Goal: Register for event/course

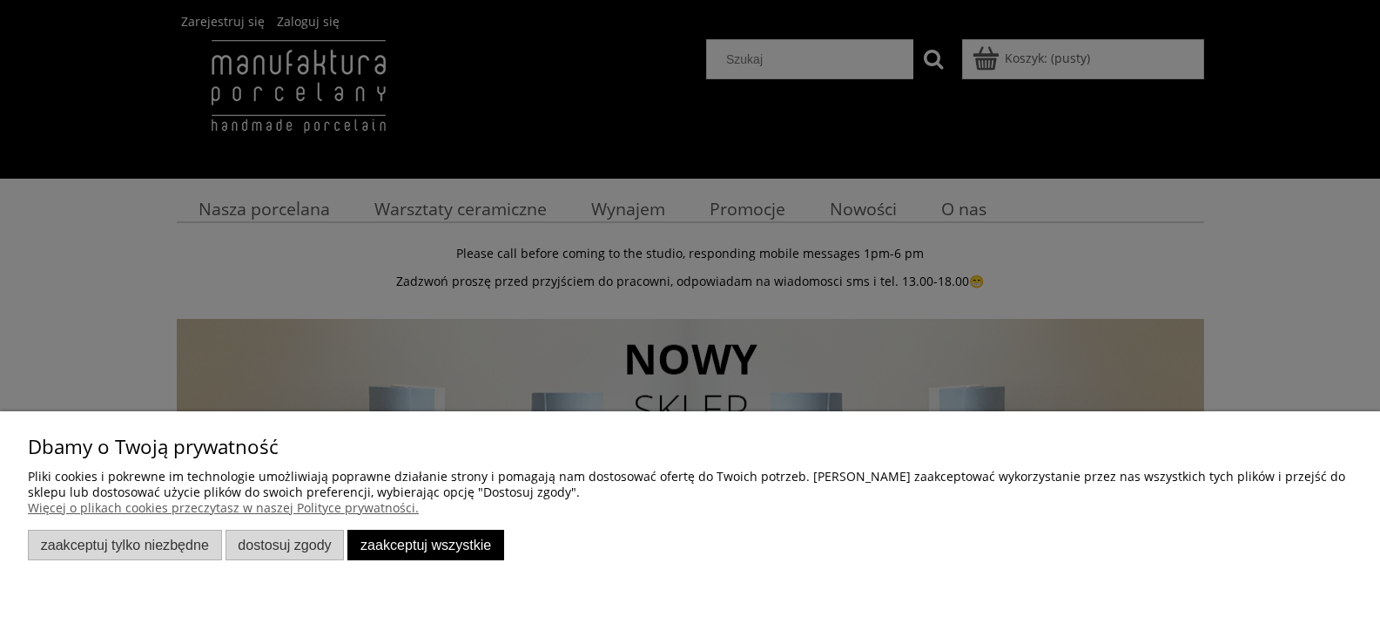
click at [378, 543] on button "Zaakceptuj wszystkie" at bounding box center [425, 545] width 157 height 30
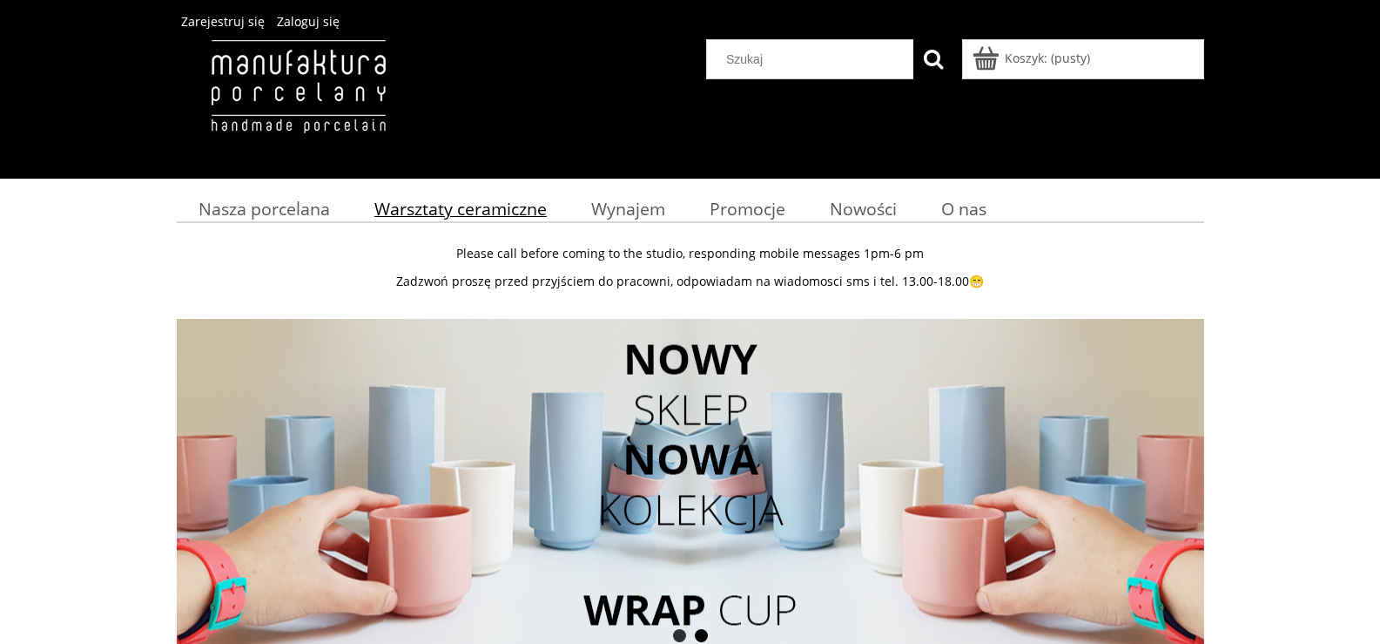
click at [490, 199] on span "Warsztaty ceramiczne" at bounding box center [460, 209] width 172 height 24
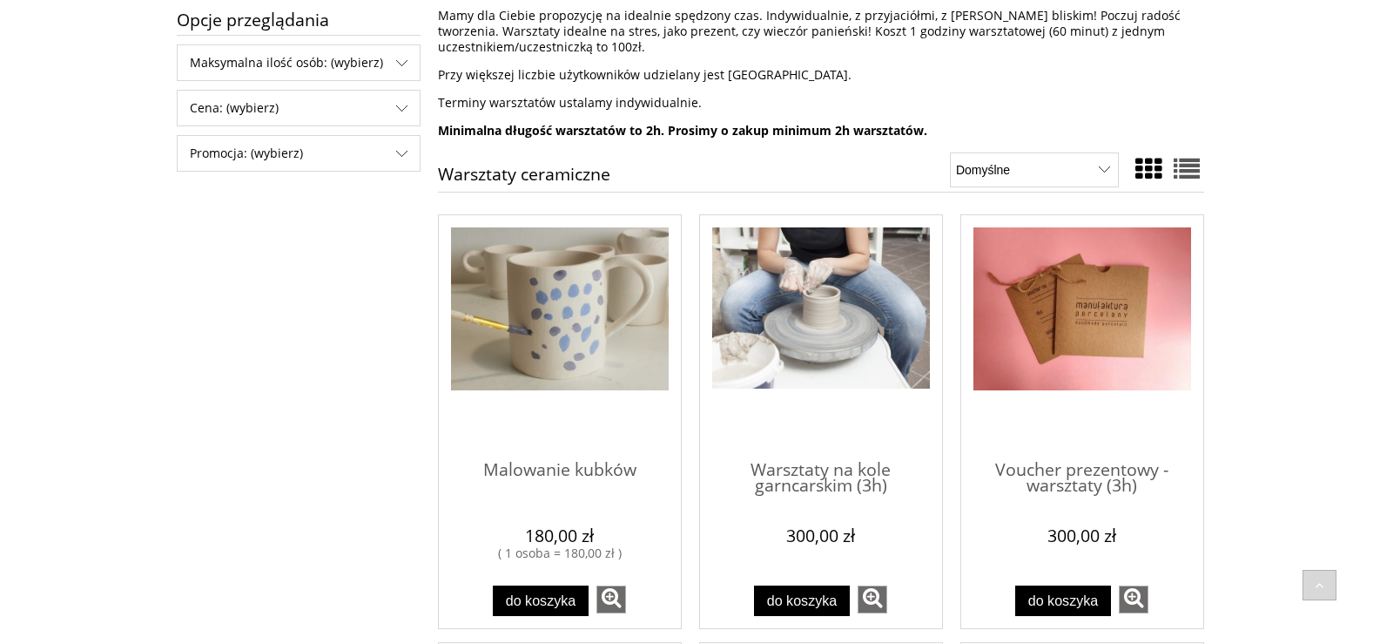
scroll to position [348, 0]
click at [901, 325] on img "Przejdź do produktu Warsztaty na kole garncarskim (3h)" at bounding box center [821, 309] width 218 height 162
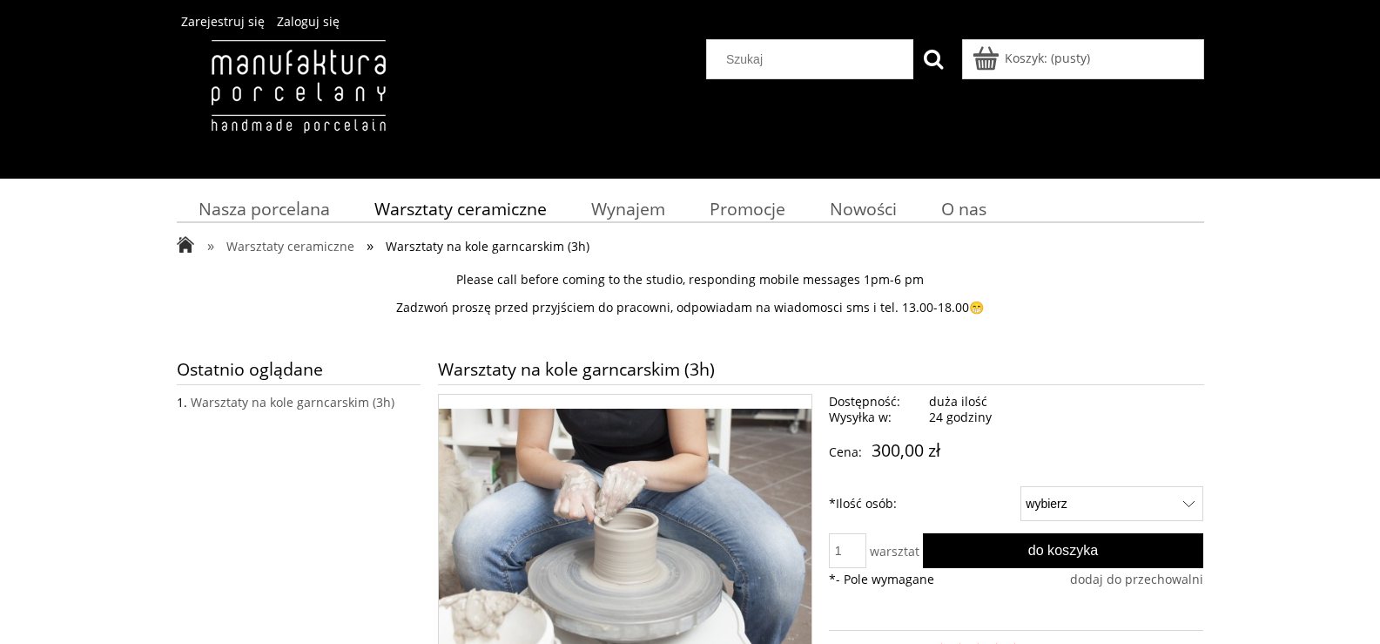
click at [1131, 307] on p "Zadzwoń proszę przed przyjściem do pracowni, odpowiadam na wiadomosci sms i tel…" at bounding box center [691, 308] width 1028 height 16
drag, startPoint x: 913, startPoint y: 320, endPoint x: 1076, endPoint y: 322, distance: 163.7
click at [1056, 320] on div "Please call before coming to the studio, responding mobile messages 1pm-6 pm Za…" at bounding box center [691, 294] width 1028 height 68
click at [1077, 326] on div "Please call before coming to the studio, responding mobile messages 1pm-6 pm Za…" at bounding box center [691, 294] width 1028 height 68
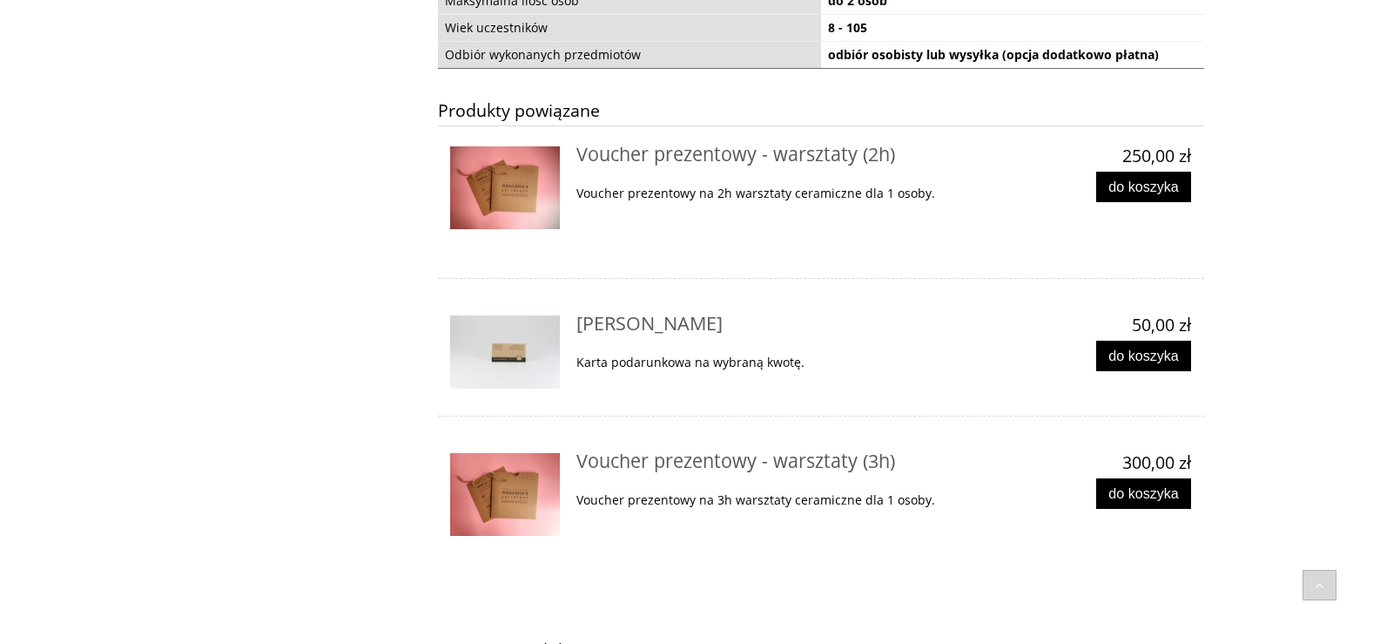
scroll to position [1568, 0]
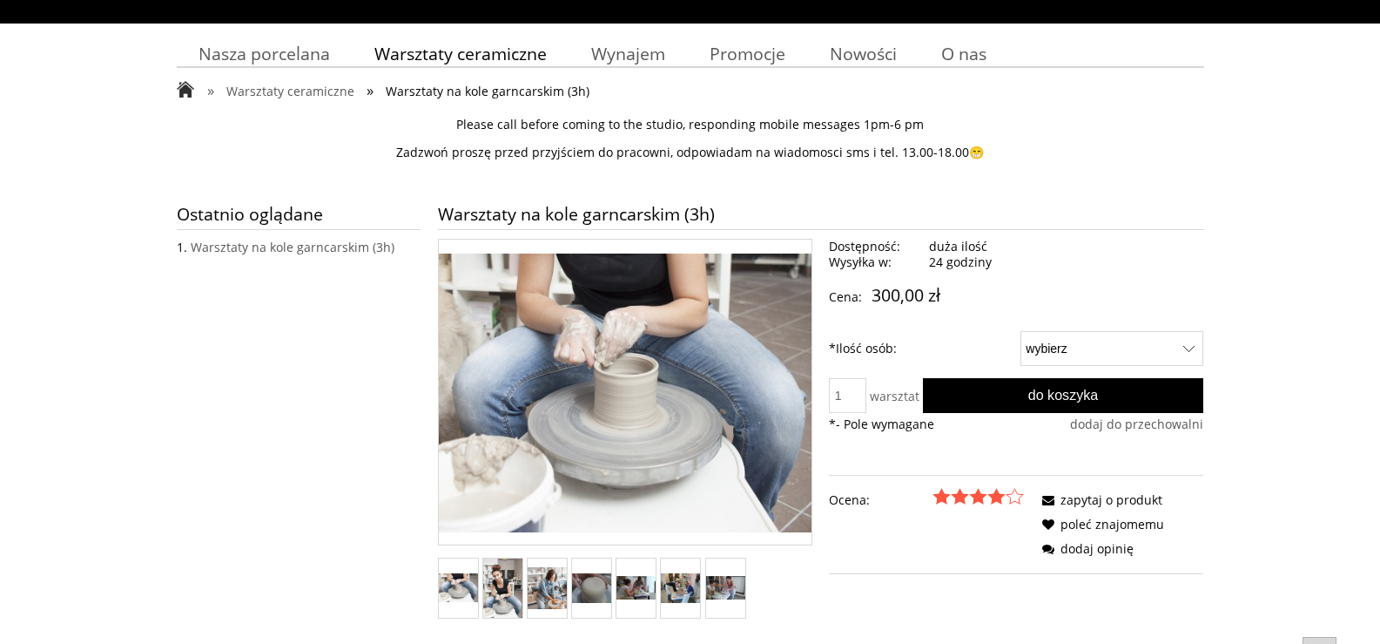
scroll to position [174, 0]
